Goal: Task Accomplishment & Management: Manage account settings

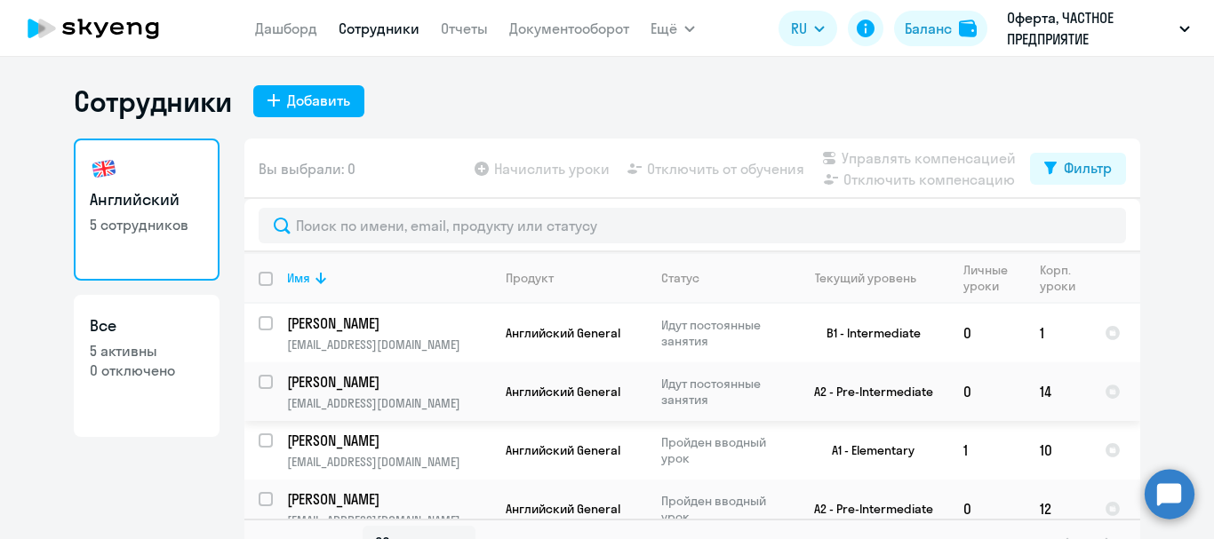
select select "30"
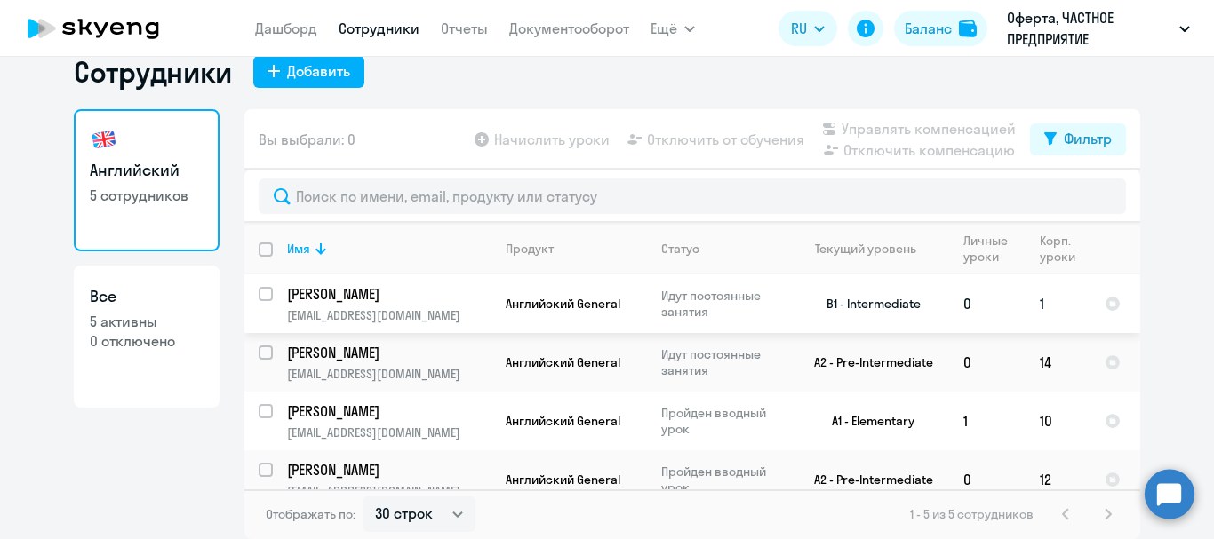
click at [259, 293] on input "select row 11870095" at bounding box center [277, 305] width 36 height 36
checkbox input "true"
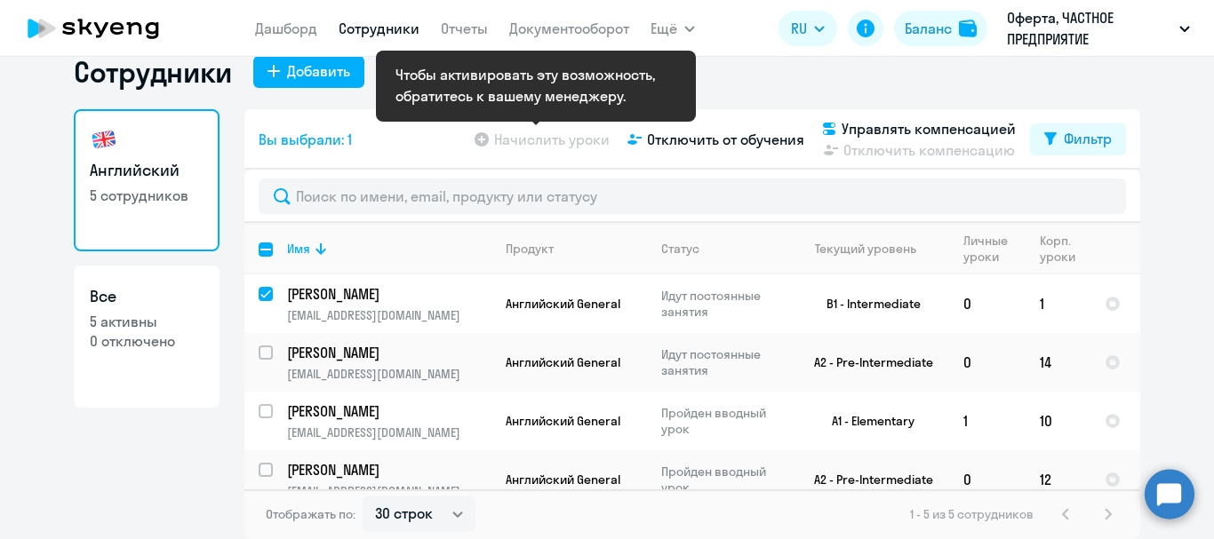
click at [545, 140] on app-table-action-button "Начислить уроки" at bounding box center [540, 139] width 139 height 21
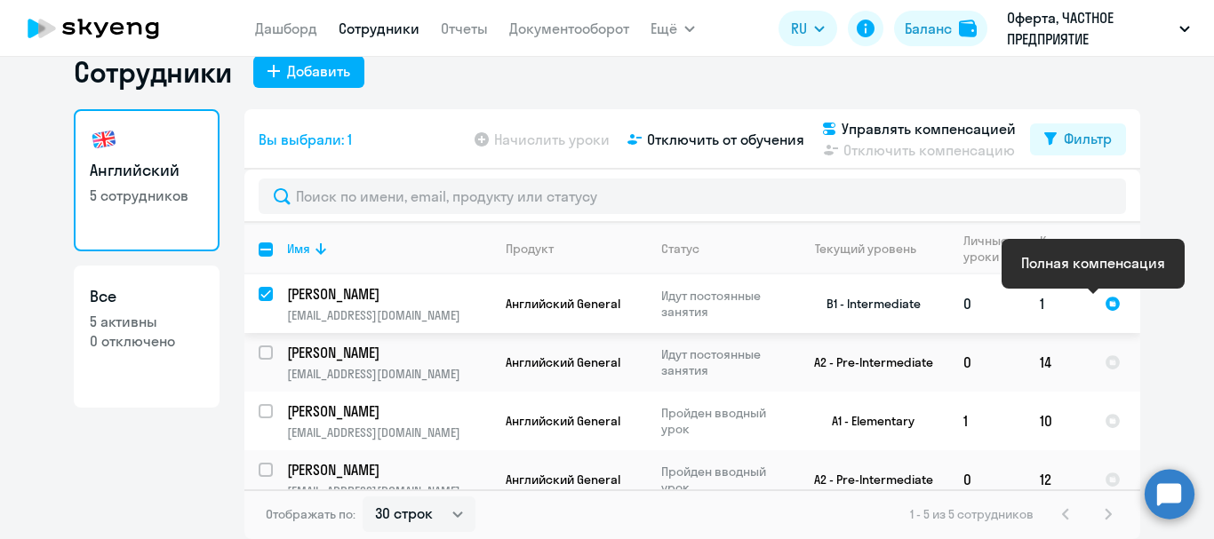
click at [1104, 302] on div at bounding box center [1112, 304] width 16 height 16
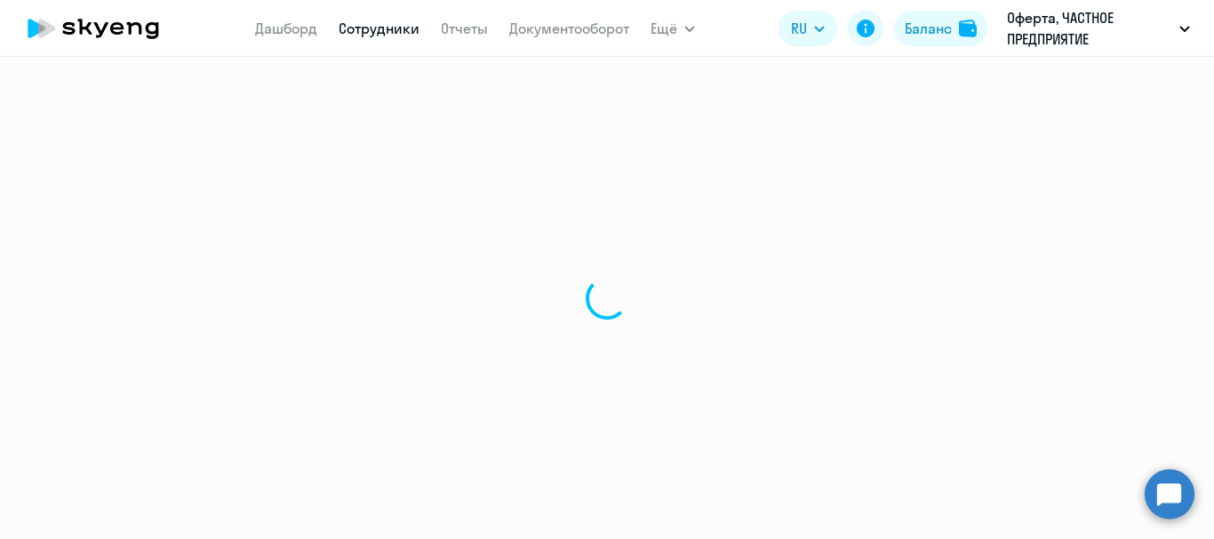
select select "english"
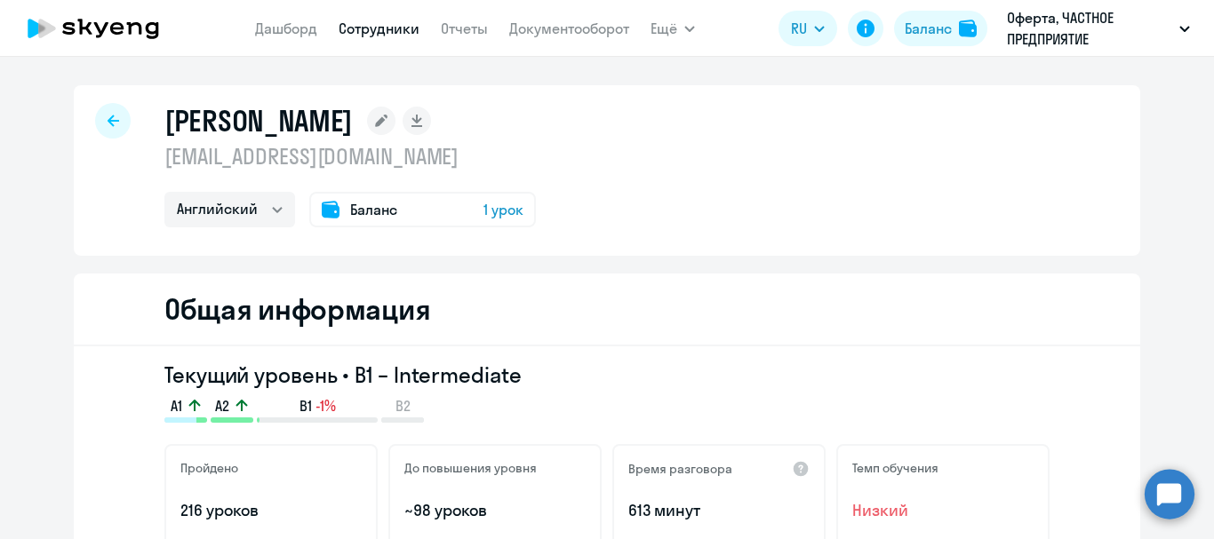
click at [359, 211] on span "Баланс" at bounding box center [373, 209] width 47 height 21
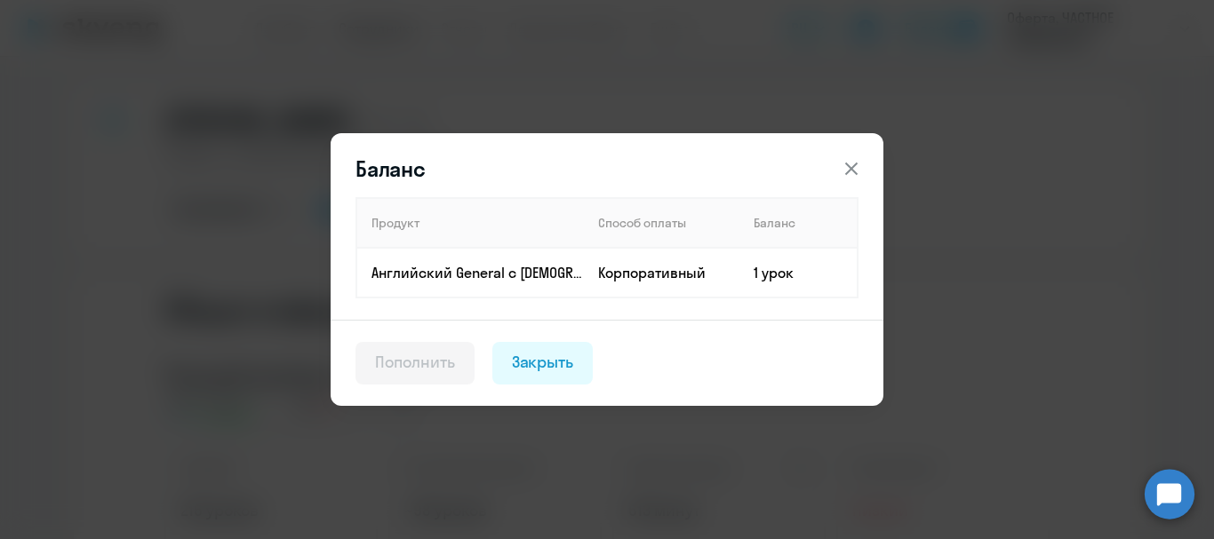
click at [849, 166] on icon at bounding box center [851, 169] width 12 height 12
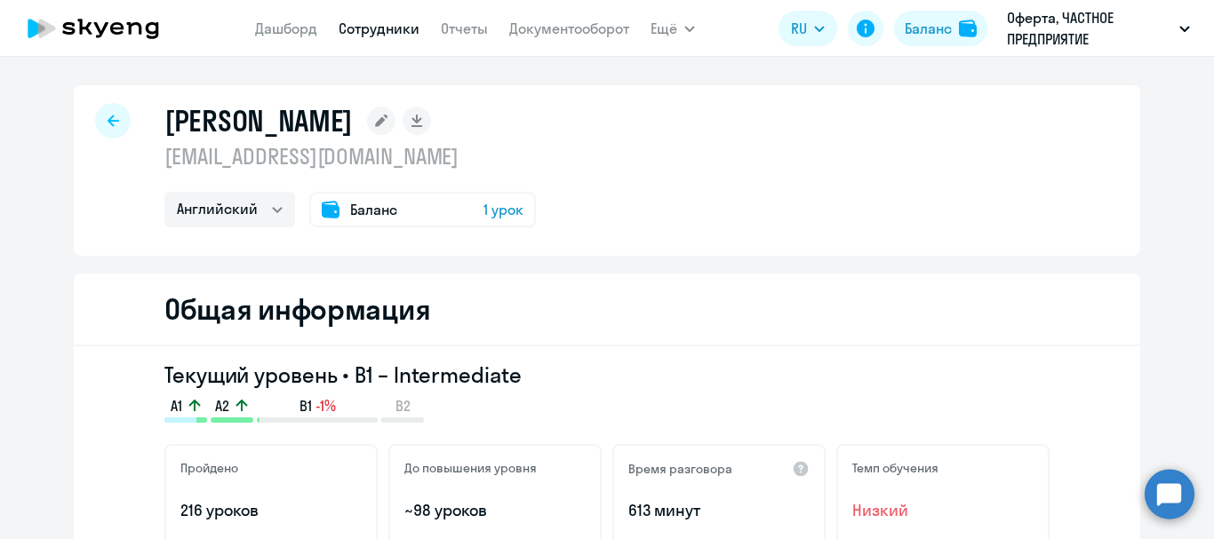
click at [111, 119] on icon at bounding box center [114, 121] width 12 height 12
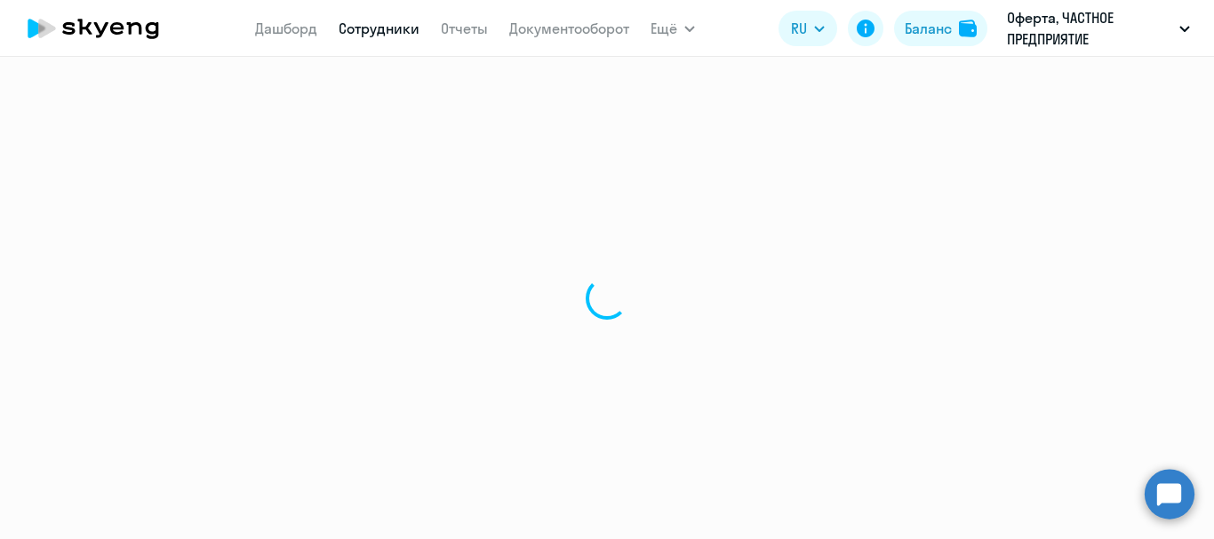
select select "30"
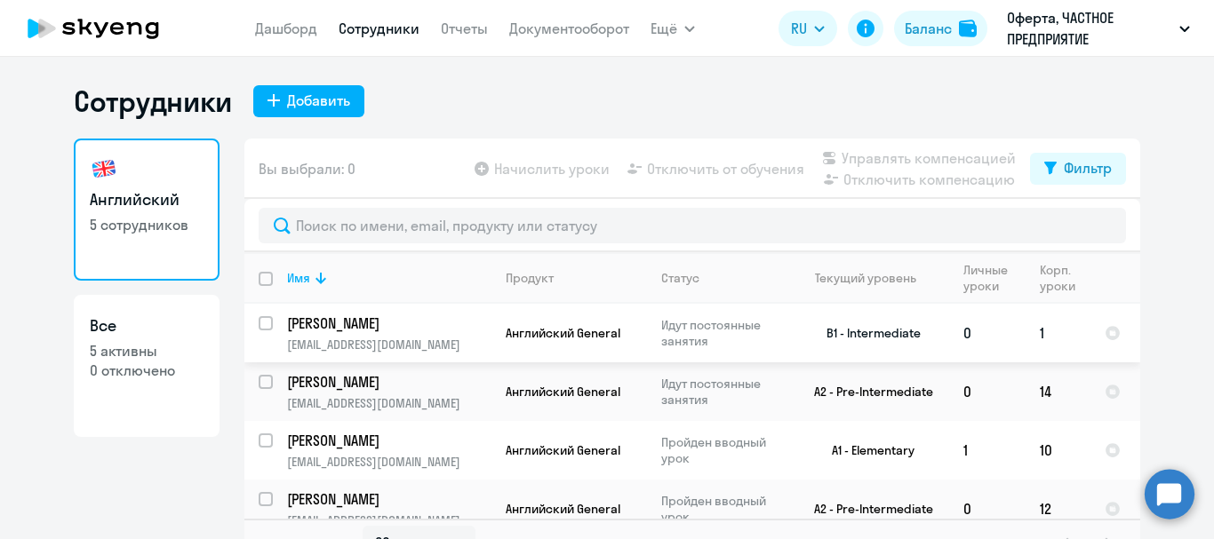
click at [259, 319] on input "select row 11870095" at bounding box center [277, 334] width 36 height 36
checkbox input "true"
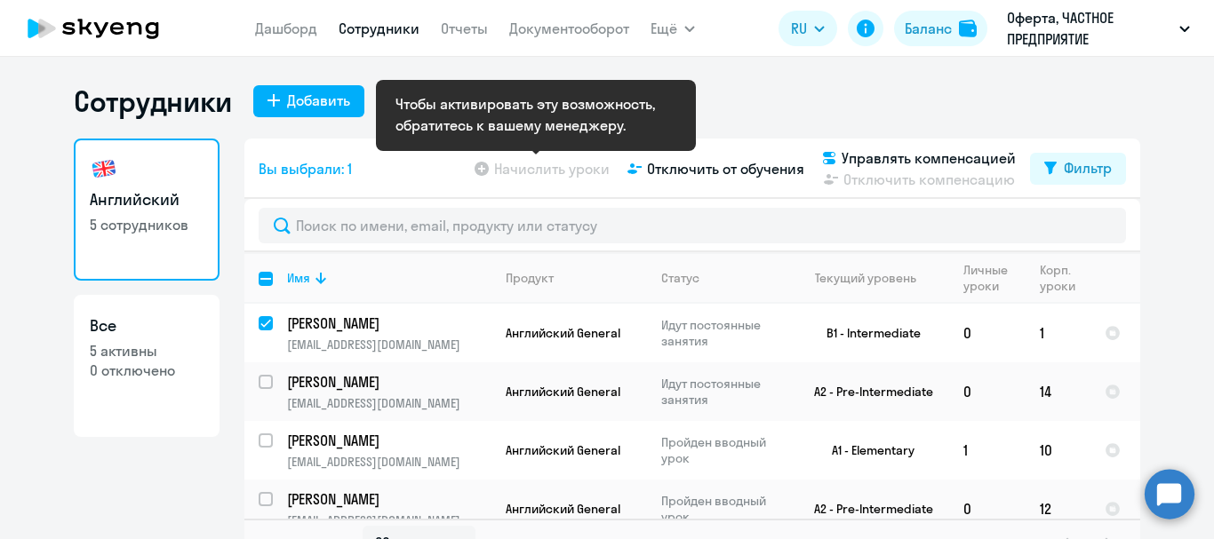
click at [535, 173] on app-table-action-button "Начислить уроки" at bounding box center [540, 168] width 139 height 21
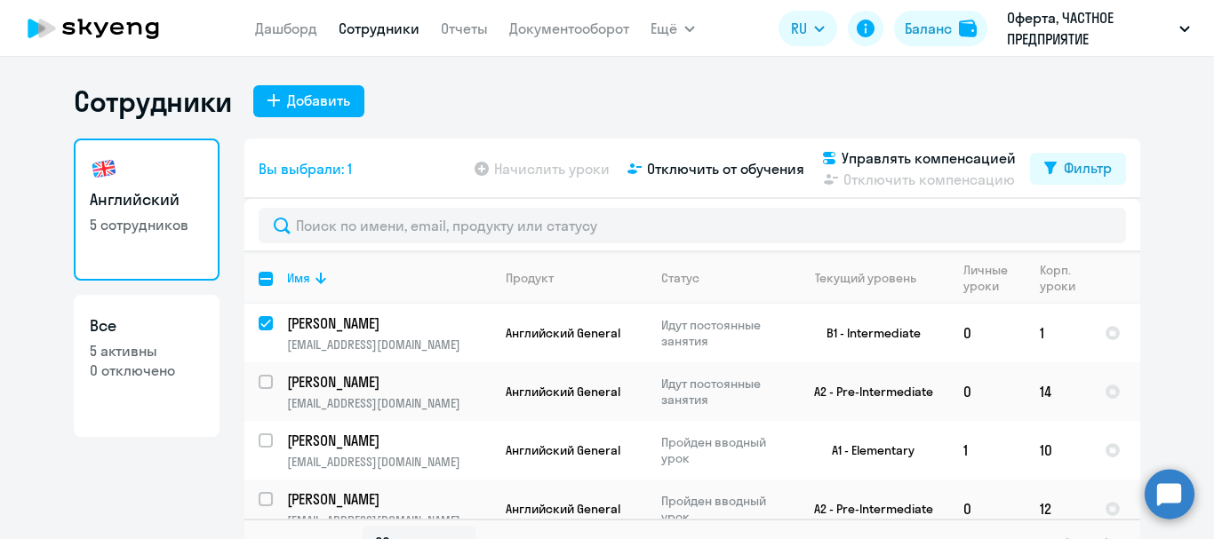
click at [448, 175] on div "Вы выбрали: 1 Начислить уроки Отключить от обучения Управлять компенсацией Откл…" at bounding box center [692, 169] width 896 height 60
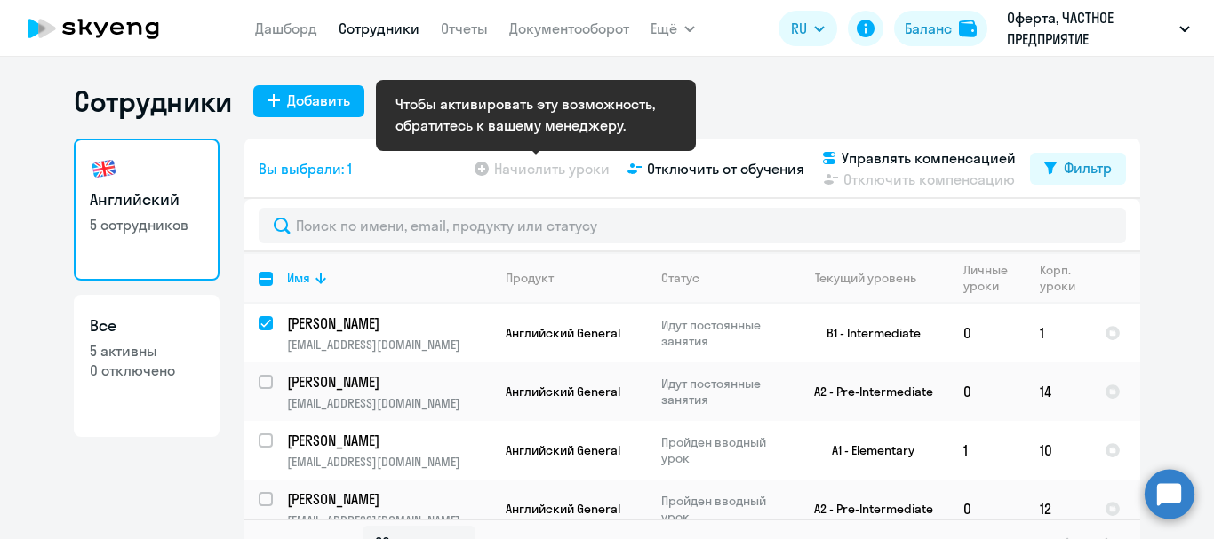
click at [555, 171] on app-table-action-button "Начислить уроки" at bounding box center [540, 168] width 139 height 21
